Goal: Task Accomplishment & Management: Manage account settings

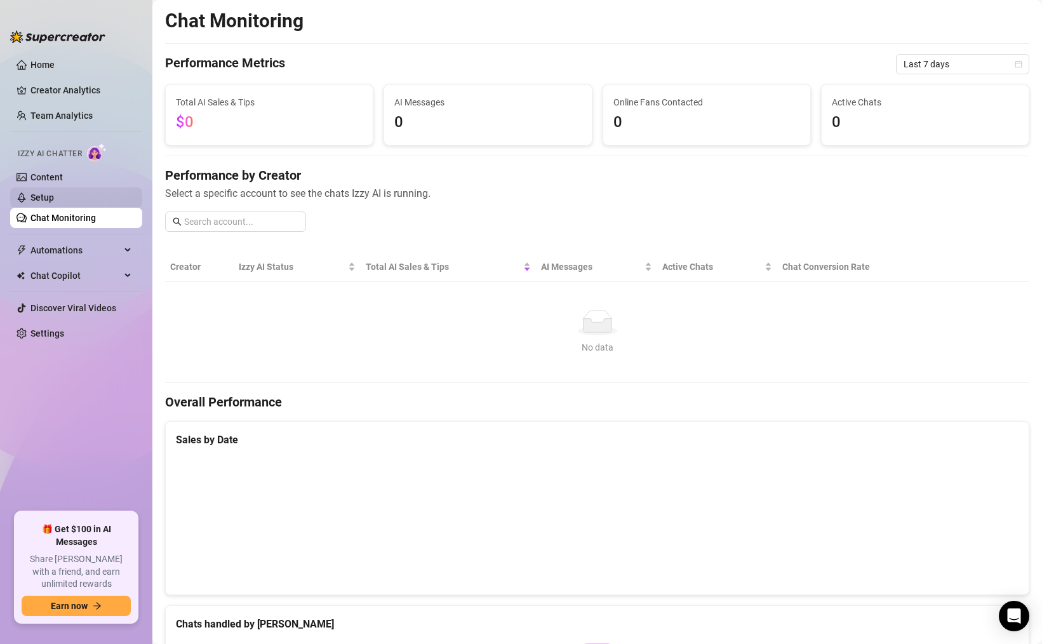
click at [50, 197] on link "Setup" at bounding box center [41, 197] width 23 height 10
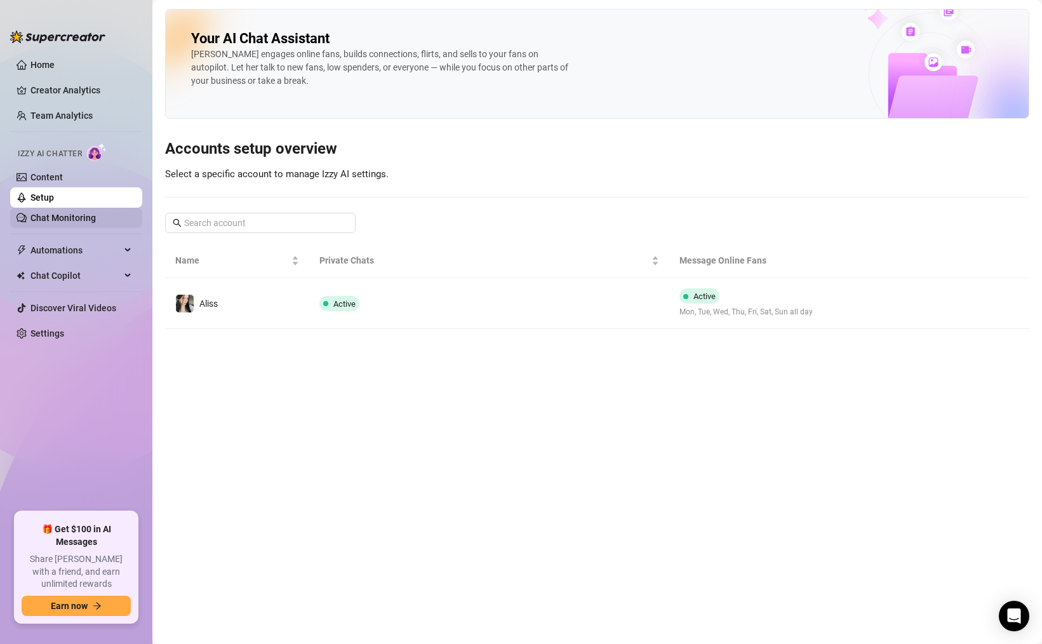
click at [52, 222] on link "Chat Monitoring" at bounding box center [62, 218] width 65 height 10
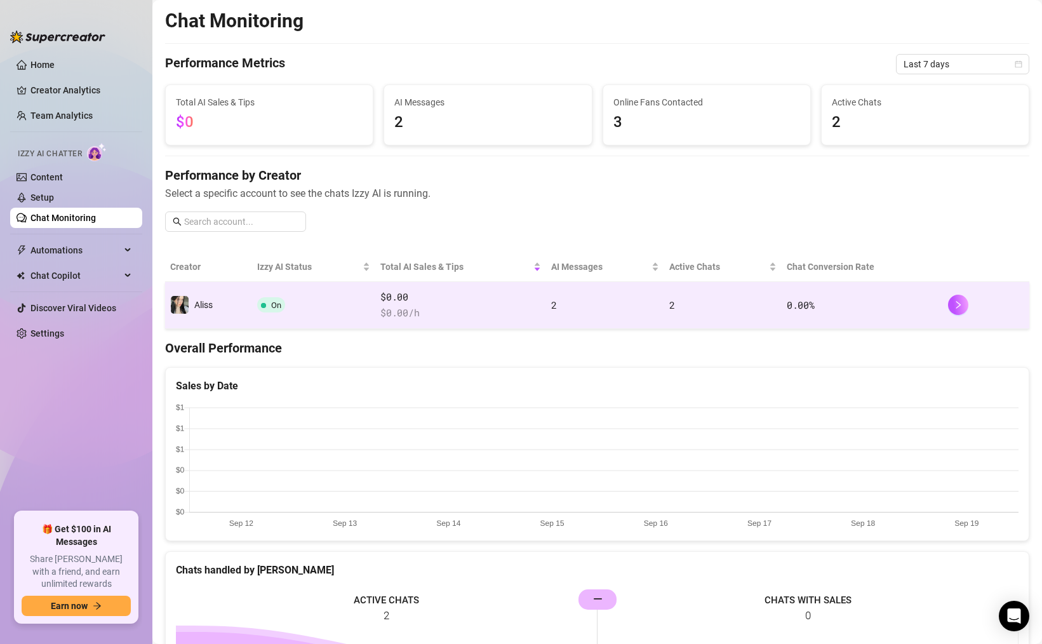
click at [545, 312] on td "$0.00 $ 0.00 /h" at bounding box center [460, 305] width 171 height 47
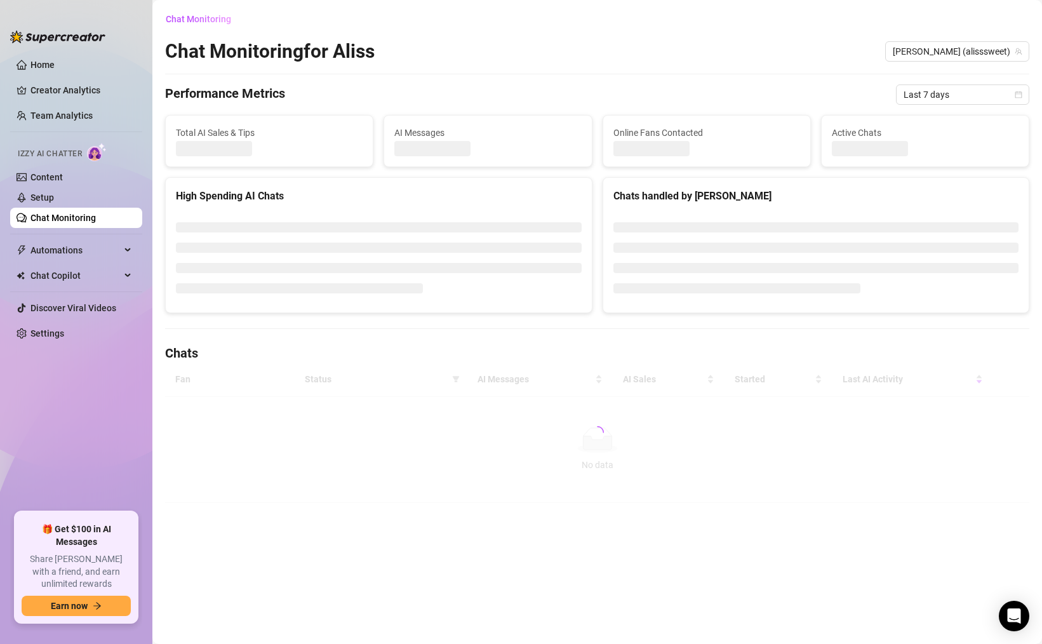
click at [553, 304] on div at bounding box center [379, 257] width 426 height 109
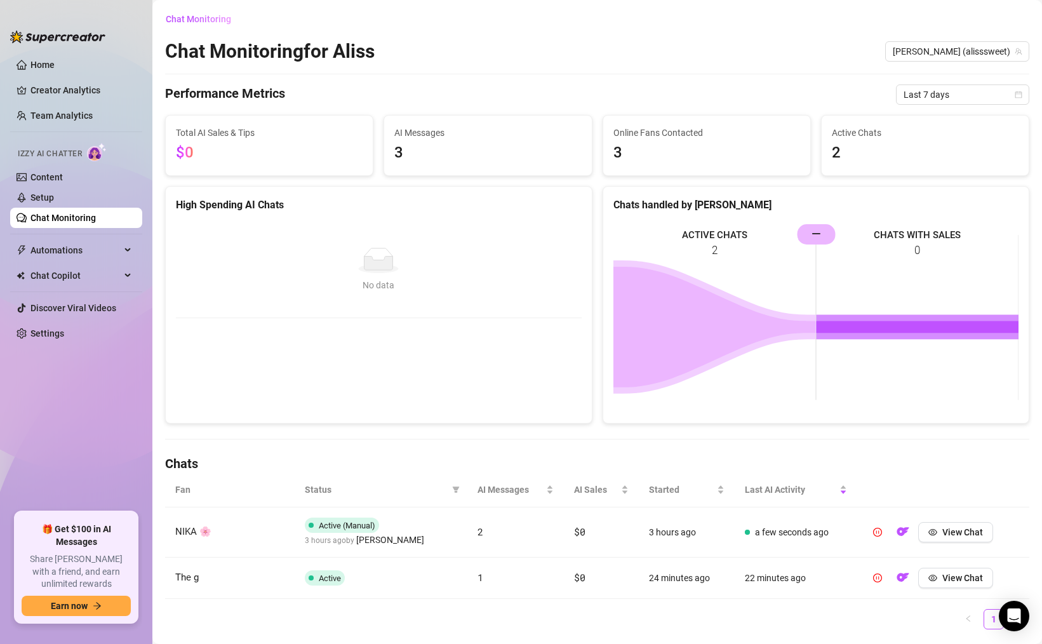
click at [402, 149] on span "3" at bounding box center [487, 153] width 187 height 24
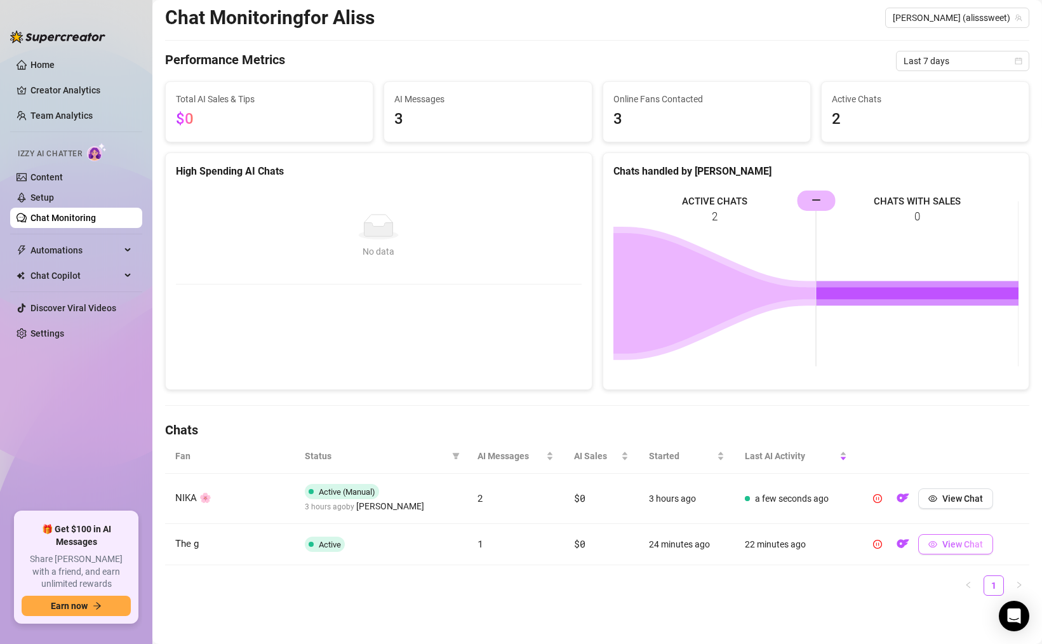
click at [970, 545] on span "View Chat" at bounding box center [962, 544] width 41 height 10
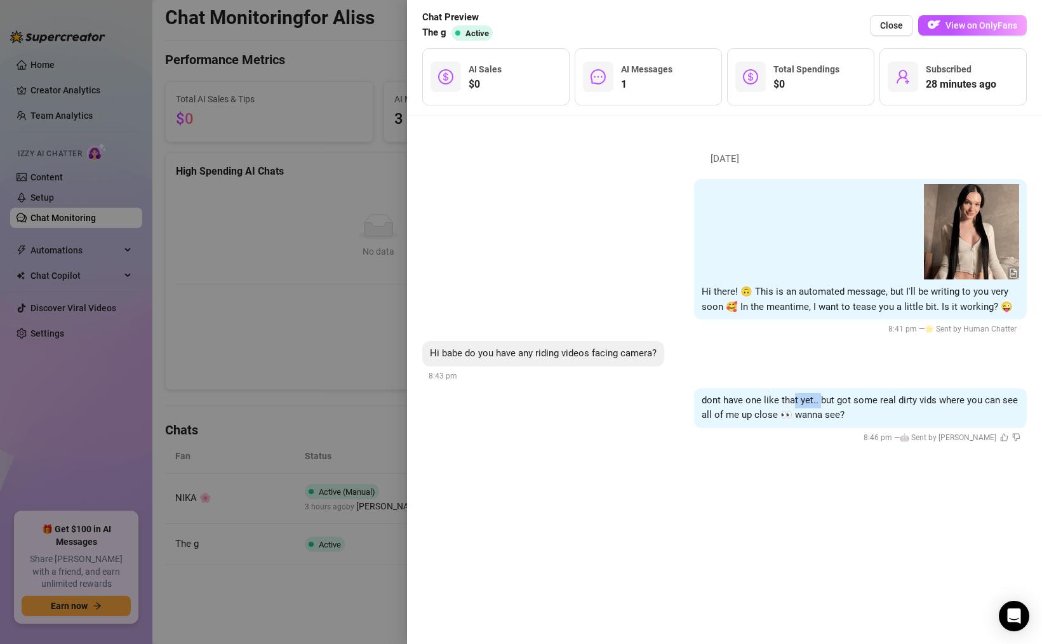
drag, startPoint x: 793, startPoint y: 406, endPoint x: 821, endPoint y: 407, distance: 27.3
click at [821, 406] on div "dont have one like that yet.. but got some real dirty vids where you can see al…" at bounding box center [860, 408] width 333 height 40
click at [863, 411] on div "dont have one like that yet.. but got some real dirty vids where you can see al…" at bounding box center [860, 408] width 333 height 40
drag, startPoint x: 741, startPoint y: 411, endPoint x: 797, endPoint y: 418, distance: 55.7
click at [797, 418] on span "dont have one like that yet.. but got some real dirty vids where you can see al…" at bounding box center [859, 407] width 316 height 27
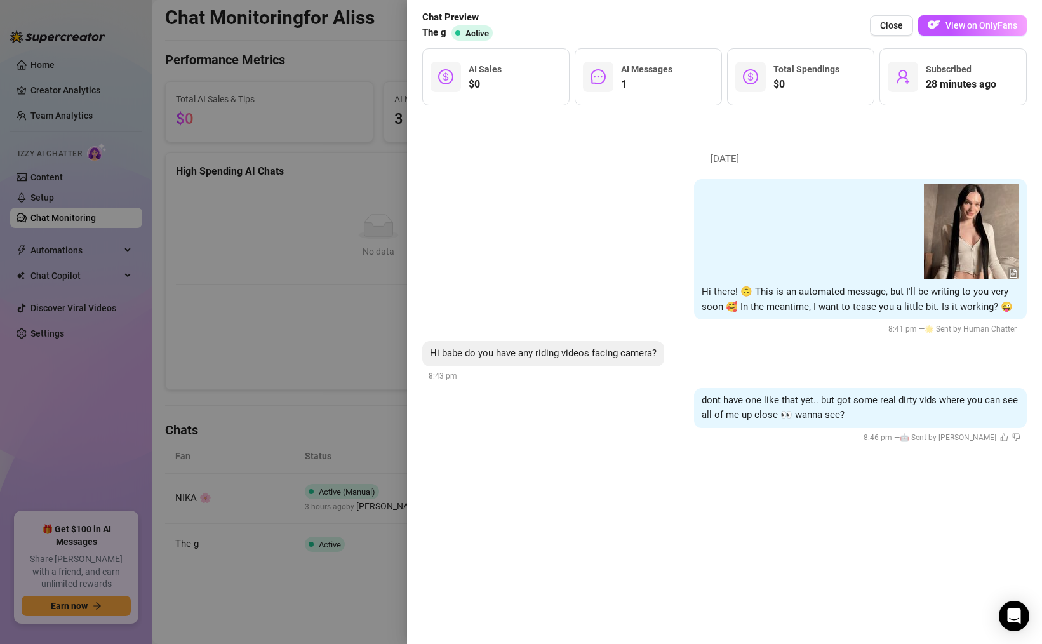
click at [759, 404] on span "dont have one like that yet.. but got some real dirty vids where you can see al…" at bounding box center [859, 407] width 316 height 27
drag, startPoint x: 920, startPoint y: 399, endPoint x: 931, endPoint y: 399, distance: 10.8
click at [931, 399] on span "dont have one like that yet.. but got some real dirty vids where you can see al…" at bounding box center [859, 407] width 316 height 27
click at [977, 395] on span "dont have one like that yet.. but got some real dirty vids where you can see al…" at bounding box center [859, 407] width 316 height 27
drag, startPoint x: 727, startPoint y: 417, endPoint x: 783, endPoint y: 423, distance: 56.8
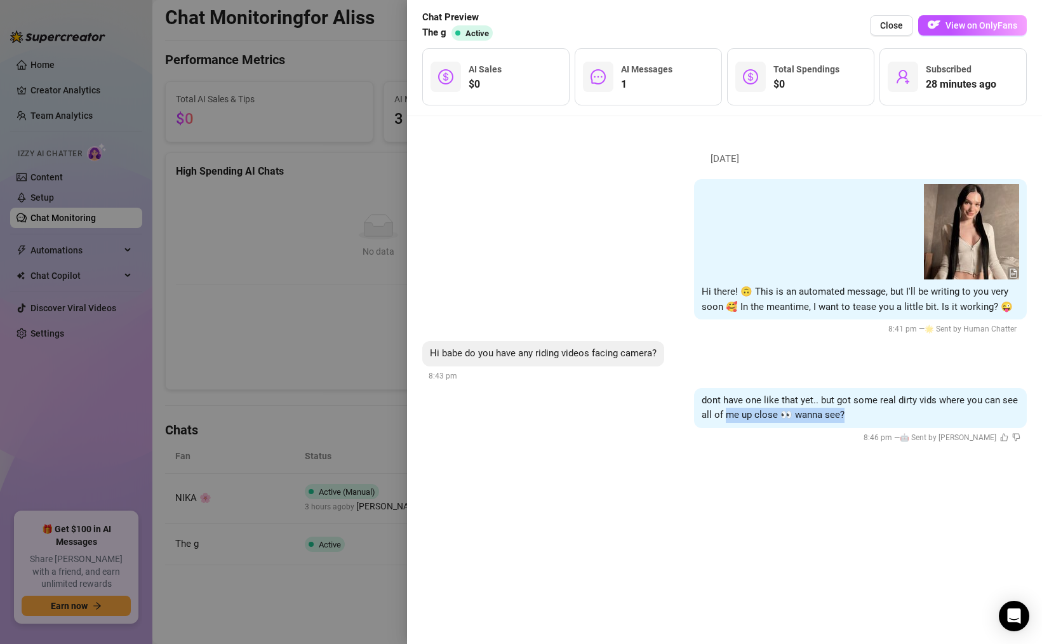
click at [783, 423] on div "dont have one like that yet.. but got some real dirty vids where you can see al…" at bounding box center [860, 408] width 333 height 40
click at [362, 356] on div at bounding box center [521, 322] width 1042 height 644
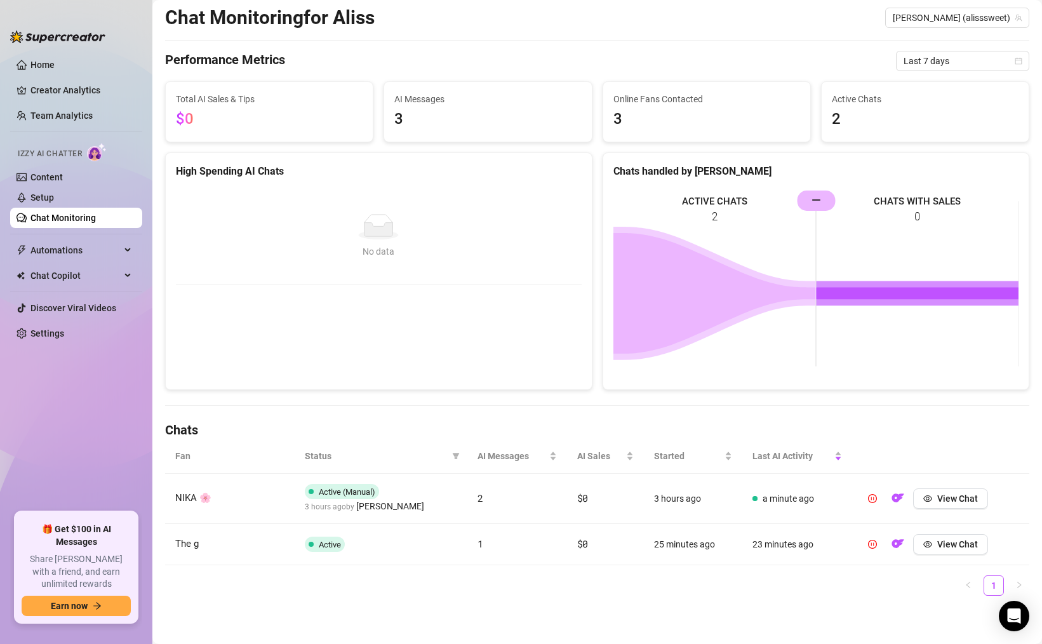
click at [482, 501] on span "2" at bounding box center [480, 497] width 6 height 13
click at [933, 503] on button "View Chat" at bounding box center [950, 498] width 75 height 20
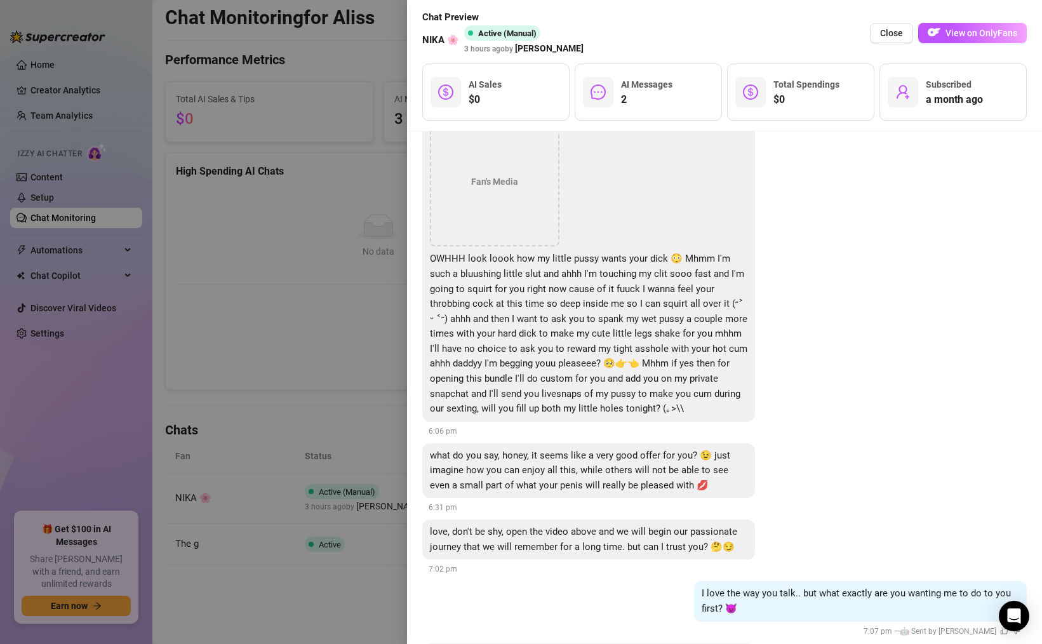
scroll to position [776, 0]
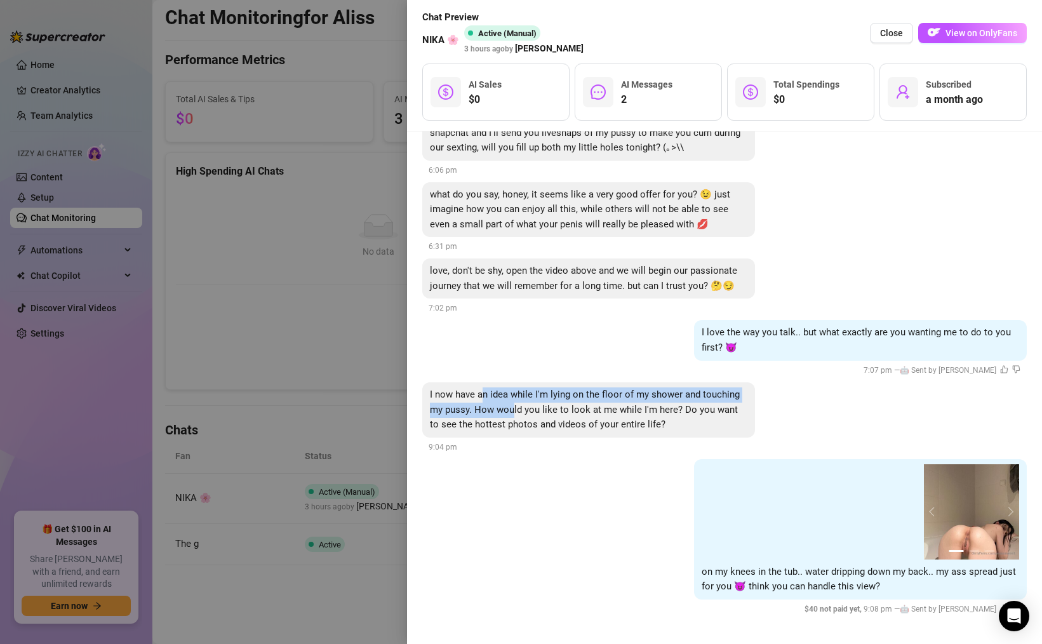
drag, startPoint x: 484, startPoint y: 388, endPoint x: 513, endPoint y: 416, distance: 40.4
click at [513, 416] on div "I now have an idea while I'm lying on the floor of my shower and touching my pu…" at bounding box center [588, 409] width 333 height 55
click at [506, 414] on span "I now have an idea while I'm lying on the floor of my shower and touching my pu…" at bounding box center [585, 408] width 310 height 41
click at [1005, 513] on button "next" at bounding box center [1008, 511] width 10 height 10
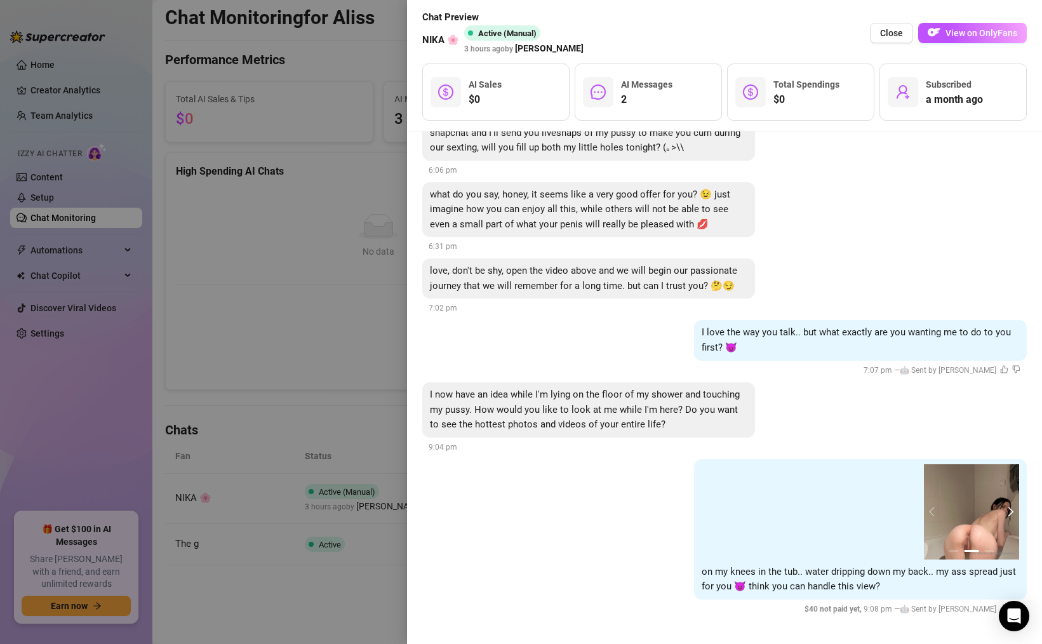
click at [1006, 512] on button "next" at bounding box center [1008, 511] width 10 height 10
click at [929, 511] on button "prev" at bounding box center [934, 511] width 10 height 10
drag, startPoint x: 536, startPoint y: 405, endPoint x: 580, endPoint y: 416, distance: 45.9
click at [580, 416] on div "I now have an idea while I'm lying on the floor of my shower and touching my pu…" at bounding box center [588, 409] width 333 height 55
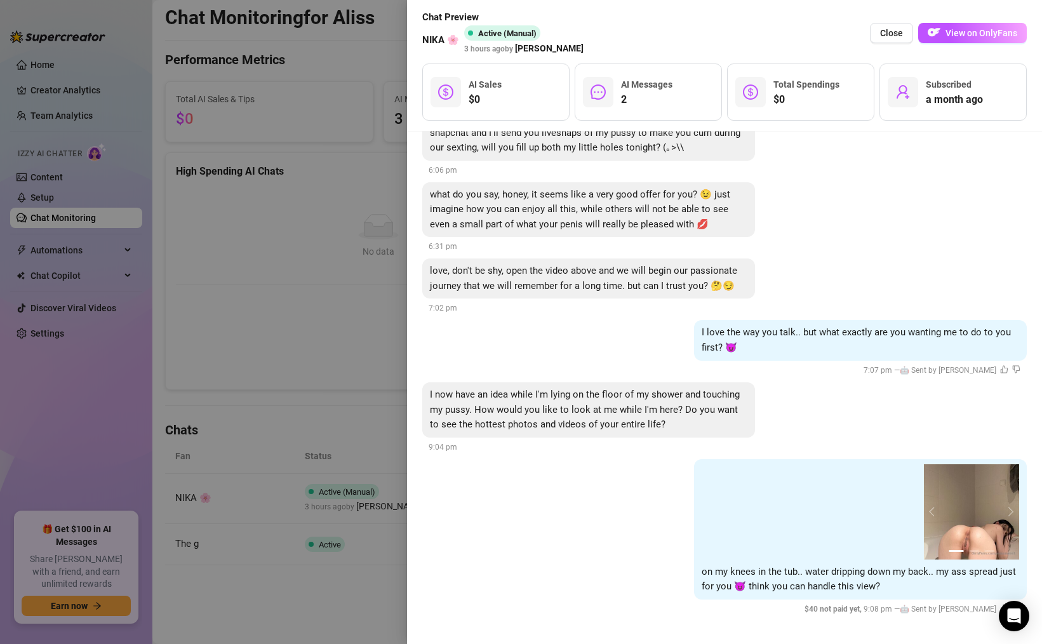
click at [285, 401] on div at bounding box center [521, 322] width 1042 height 644
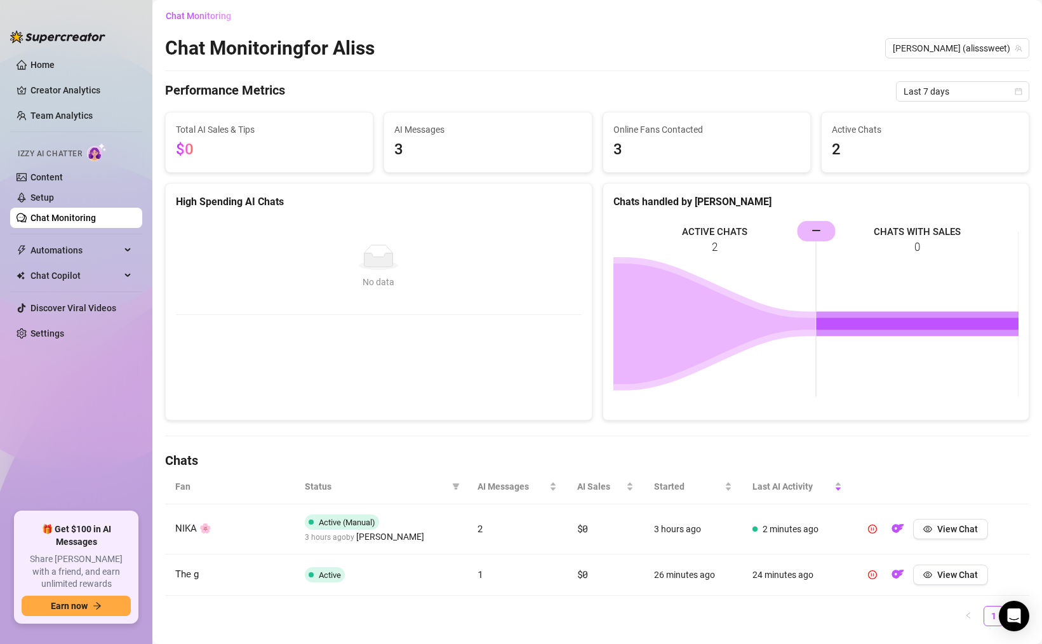
scroll to position [0, 0]
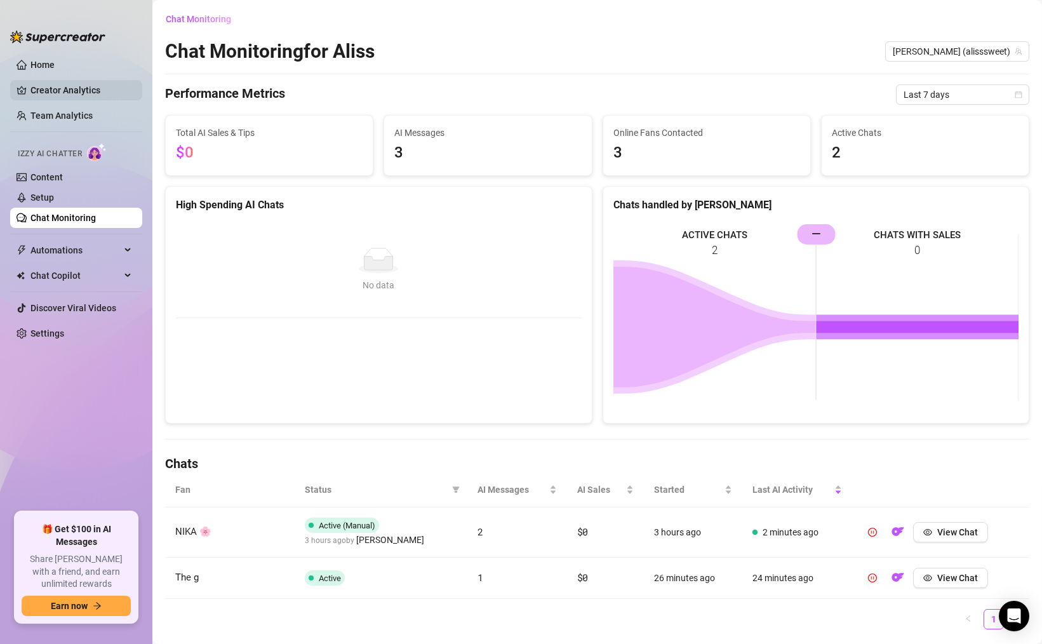
click at [77, 91] on link "Creator Analytics" at bounding box center [81, 90] width 102 height 20
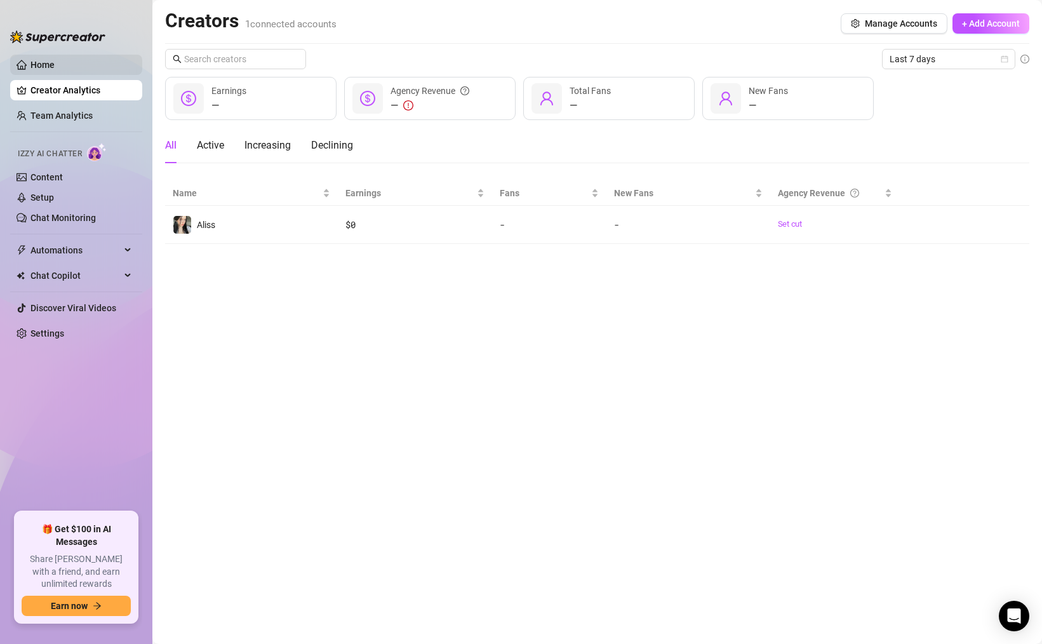
click at [34, 70] on link "Home" at bounding box center [42, 65] width 24 height 10
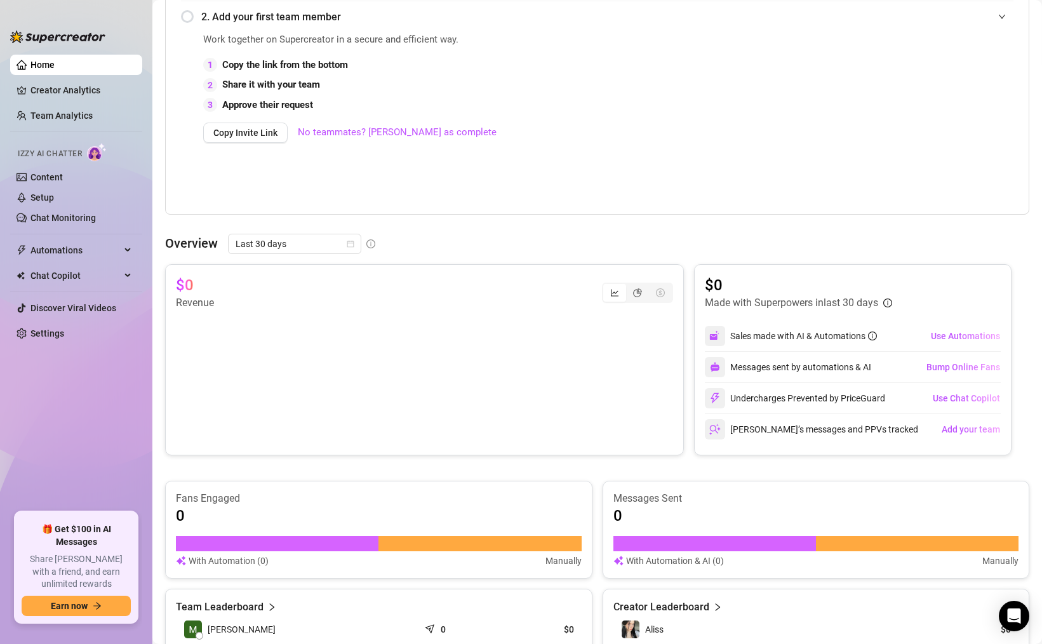
scroll to position [506, 0]
